Goal: Transaction & Acquisition: Purchase product/service

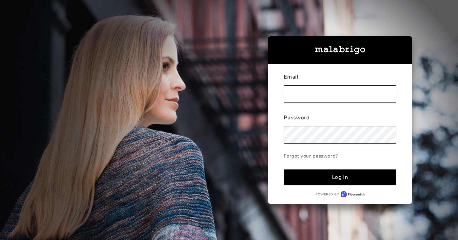
type input "[EMAIL_ADDRESS][DOMAIN_NAME]"
click at [342, 182] on button "Log in" at bounding box center [340, 177] width 113 height 16
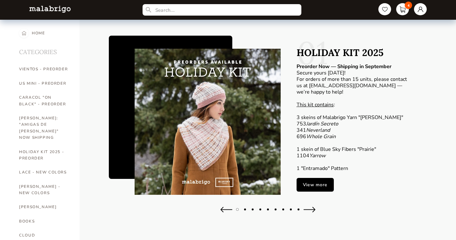
click at [334, 176] on article "01 HOLIDAY KIT 2025 Preorder Now — Shipping in September Secure yours [DATE]! F…" at bounding box center [345, 118] width 130 height 145
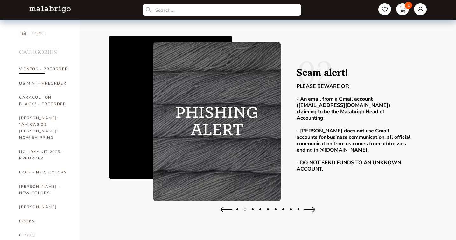
click at [41, 71] on link "VIENTOS - PREORDER" at bounding box center [44, 69] width 51 height 14
select select "INDEX"
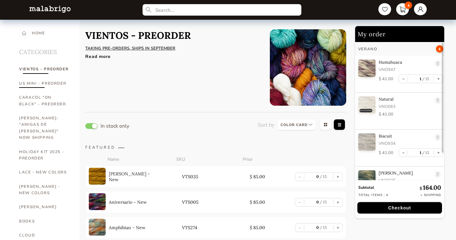
click at [50, 85] on link "US MINI - PREORDER" at bounding box center [44, 83] width 51 height 14
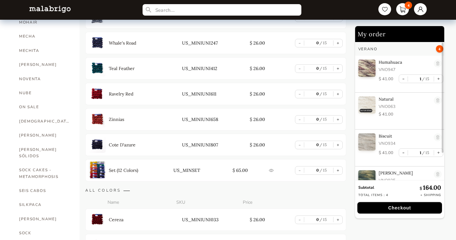
scroll to position [356, 0]
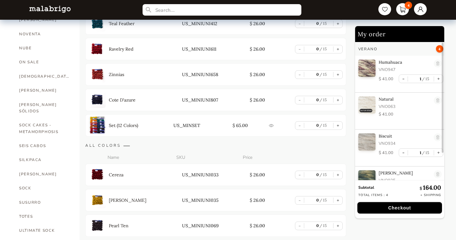
click at [97, 122] on img at bounding box center [97, 124] width 17 height 17
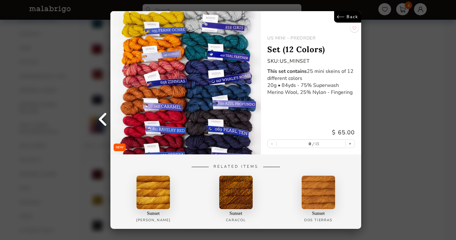
click at [104, 123] on link at bounding box center [102, 120] width 16 height 16
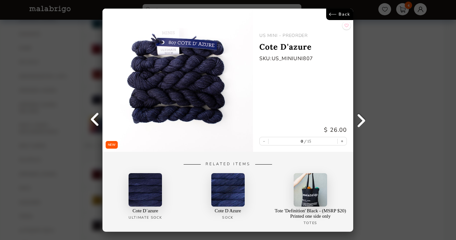
click at [334, 12] on link "Back" at bounding box center [339, 14] width 27 height 11
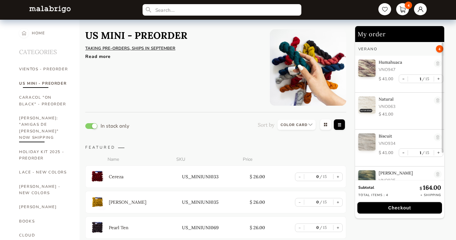
click at [46, 117] on link "[PERSON_NAME]: "AMIGAS DE [PERSON_NAME]" NOW SHIPPING" at bounding box center [44, 128] width 51 height 34
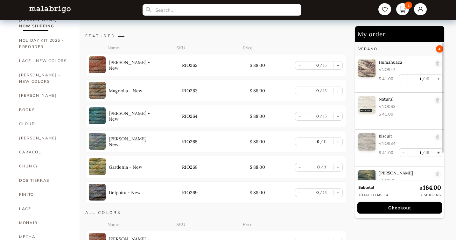
scroll to position [109, 0]
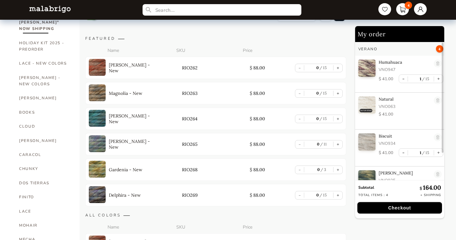
click at [95, 199] on img at bounding box center [97, 194] width 17 height 17
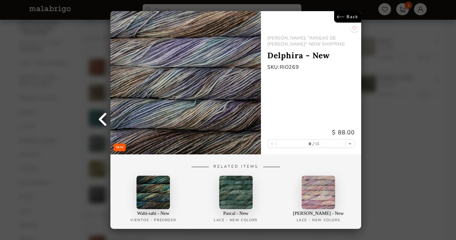
click at [344, 13] on link "Back" at bounding box center [347, 16] width 27 height 11
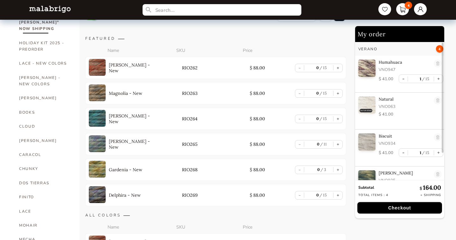
click at [96, 163] on img at bounding box center [97, 169] width 17 height 17
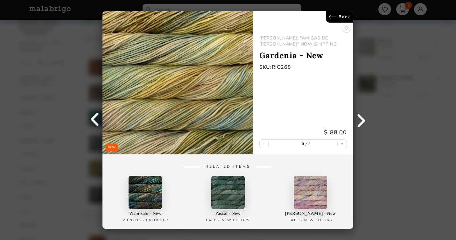
click at [332, 16] on link "Back" at bounding box center [339, 16] width 27 height 11
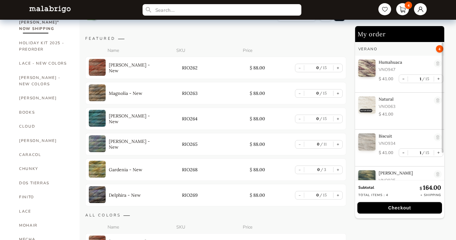
click at [101, 145] on img at bounding box center [97, 143] width 17 height 17
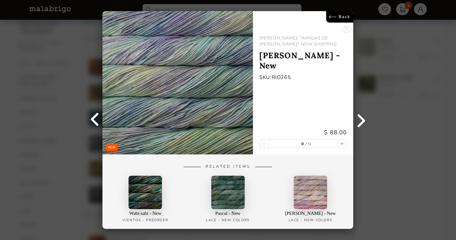
click at [336, 19] on link "Back" at bounding box center [339, 16] width 27 height 11
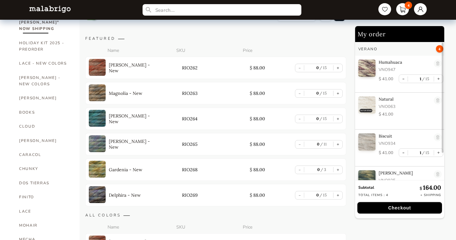
click at [96, 116] on img at bounding box center [97, 118] width 17 height 17
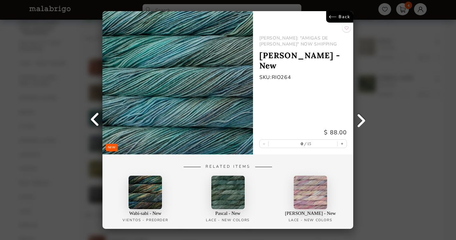
click at [339, 15] on link "Back" at bounding box center [339, 16] width 27 height 11
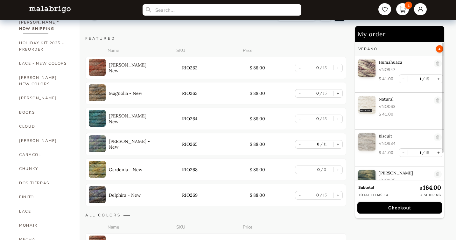
click at [99, 65] on img at bounding box center [97, 67] width 17 height 17
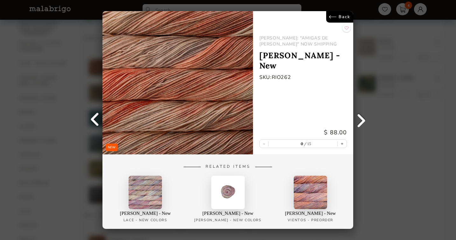
click at [344, 16] on link "Back" at bounding box center [339, 16] width 27 height 11
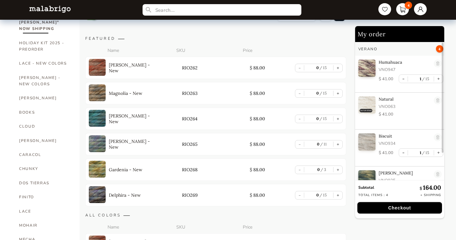
click at [97, 91] on img at bounding box center [97, 92] width 17 height 17
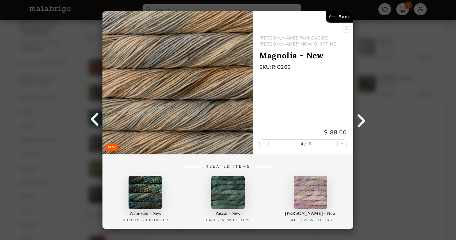
click at [349, 18] on link "Back" at bounding box center [339, 16] width 27 height 11
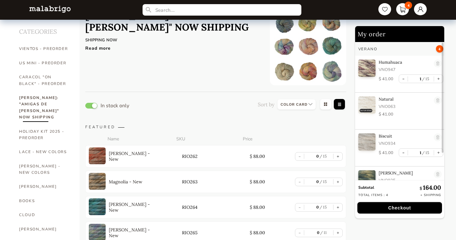
scroll to position [19, 0]
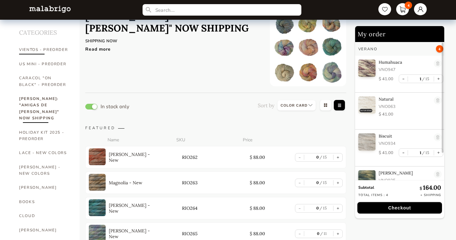
click at [54, 50] on link "VIENTOS - PREORDER" at bounding box center [44, 50] width 51 height 14
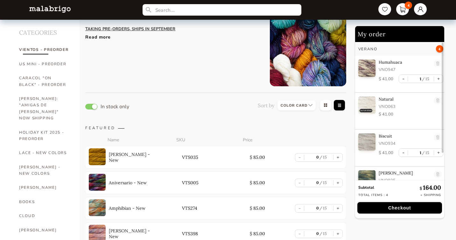
click at [96, 37] on div "Read more" at bounding box center [172, 35] width 175 height 9
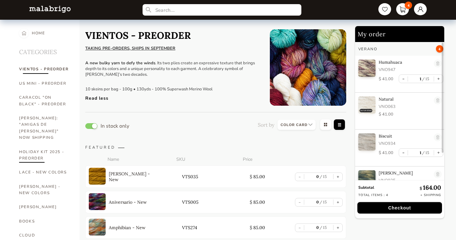
click at [38, 147] on link "HOLIDAY KIT 2025 - PREORDER" at bounding box center [44, 155] width 51 height 21
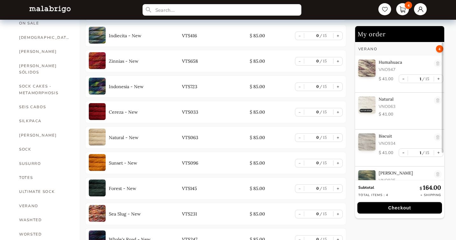
scroll to position [389, 0]
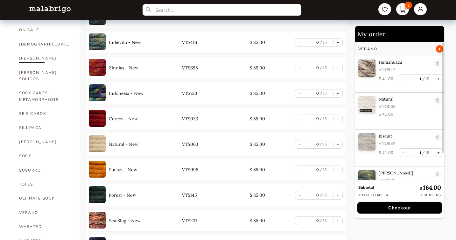
click at [26, 51] on link "[PERSON_NAME]" at bounding box center [44, 58] width 51 height 14
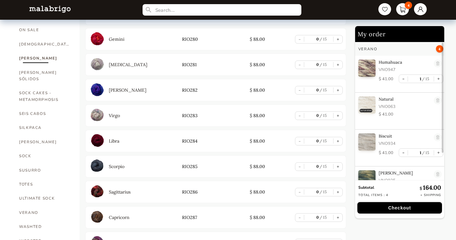
click at [120, 62] on p "[MEDICAL_DATA]" at bounding box center [128, 65] width 38 height 6
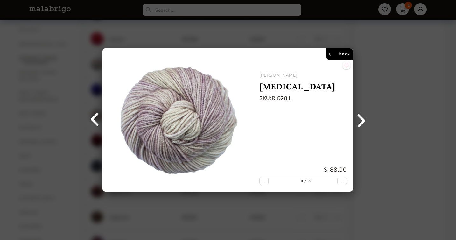
click at [344, 58] on link "Back" at bounding box center [339, 53] width 27 height 11
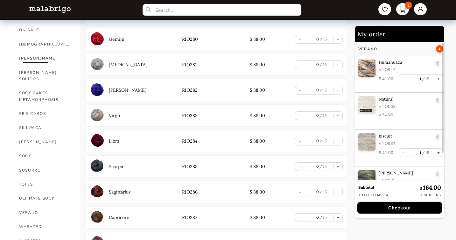
click at [112, 113] on p "Virgo" at bounding box center [114, 116] width 11 height 6
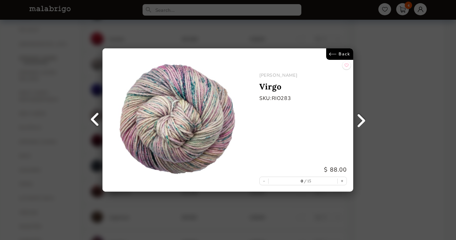
click at [348, 52] on link "Back" at bounding box center [339, 53] width 27 height 11
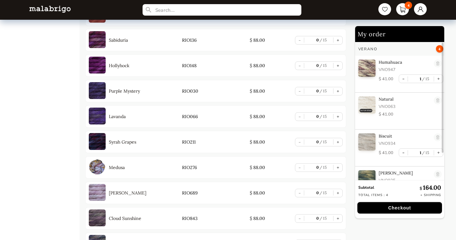
scroll to position [900, 0]
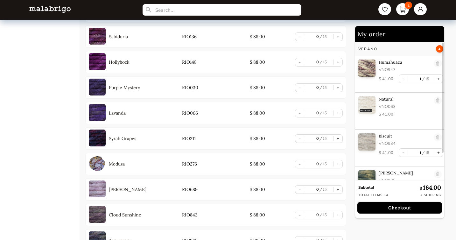
click at [340, 136] on button "+" at bounding box center [337, 139] width 9 height 8
type input "1"
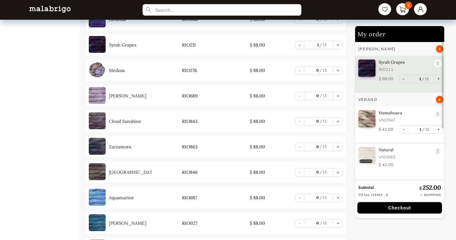
scroll to position [377, 0]
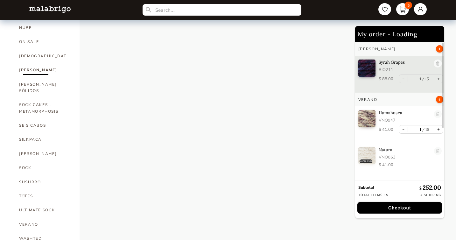
scroll to position [389, 0]
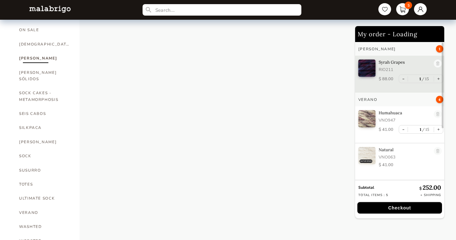
select select "INDEX"
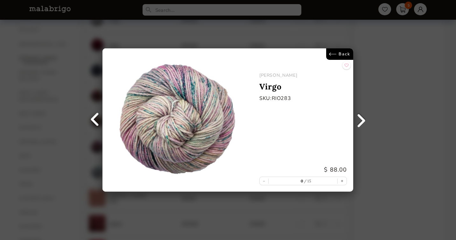
click at [344, 55] on link "Back" at bounding box center [339, 53] width 27 height 11
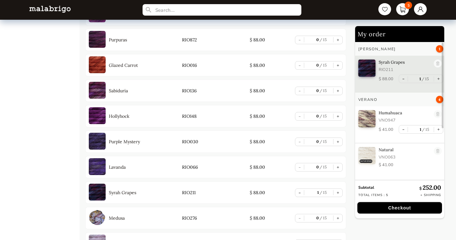
scroll to position [781, 0]
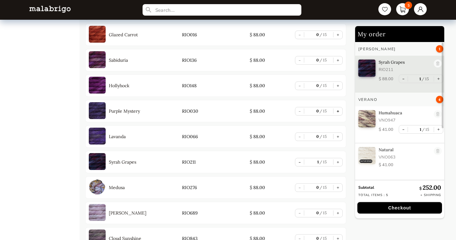
click at [338, 110] on button "+" at bounding box center [337, 111] width 9 height 8
type input "1"
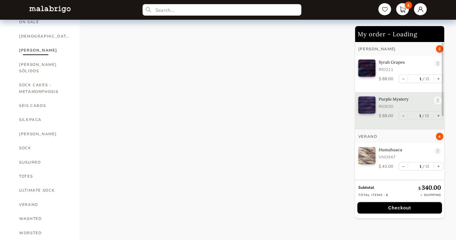
select select "INDEX"
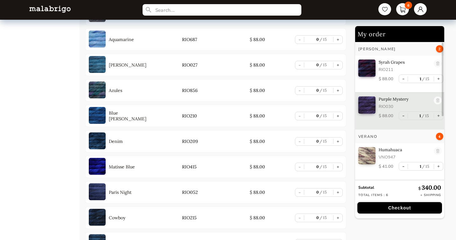
scroll to position [1064, 0]
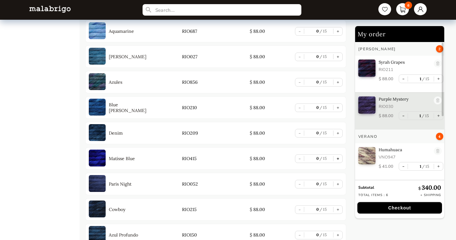
click at [339, 156] on button "+" at bounding box center [337, 159] width 9 height 8
type input "1"
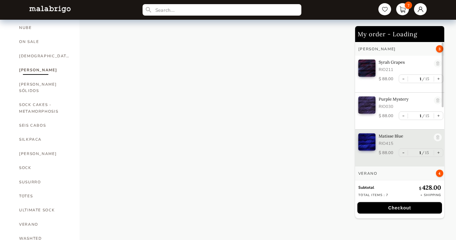
scroll to position [1065, 0]
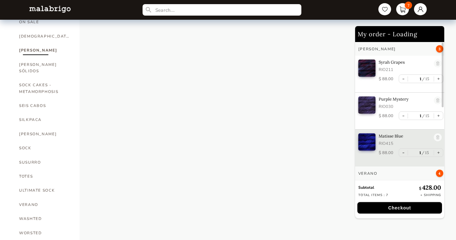
select select "INDEX"
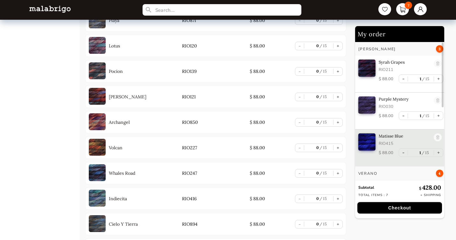
scroll to position [2657, 0]
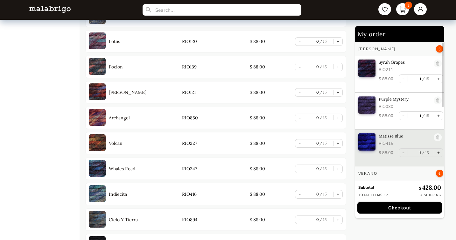
click at [337, 168] on button "+" at bounding box center [337, 169] width 9 height 8
type input "1"
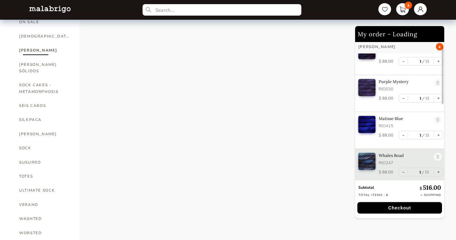
scroll to position [377, 0]
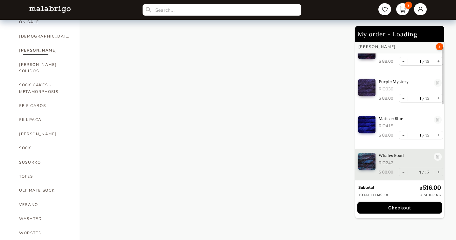
select select "INDEX"
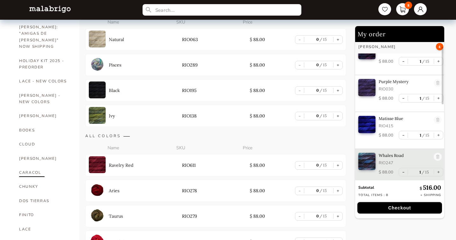
scroll to position [0, 0]
